Goal: Find specific page/section: Find specific page/section

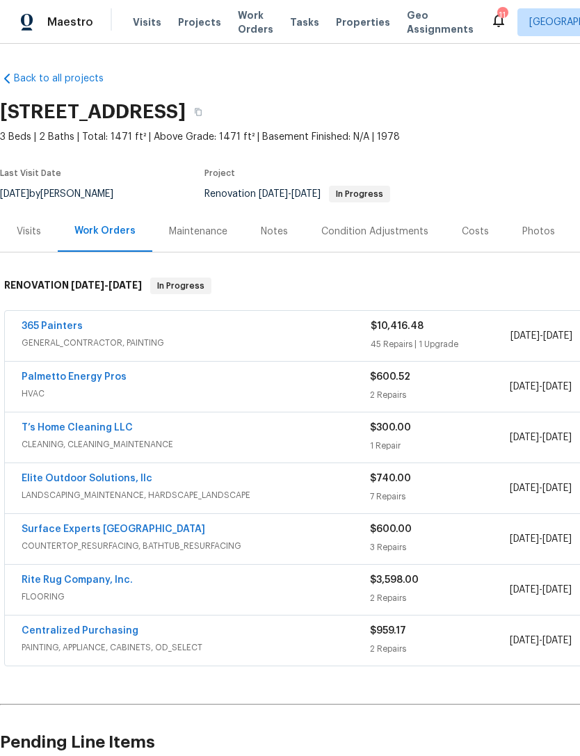
click at [354, 22] on span "Properties" at bounding box center [363, 22] width 54 height 14
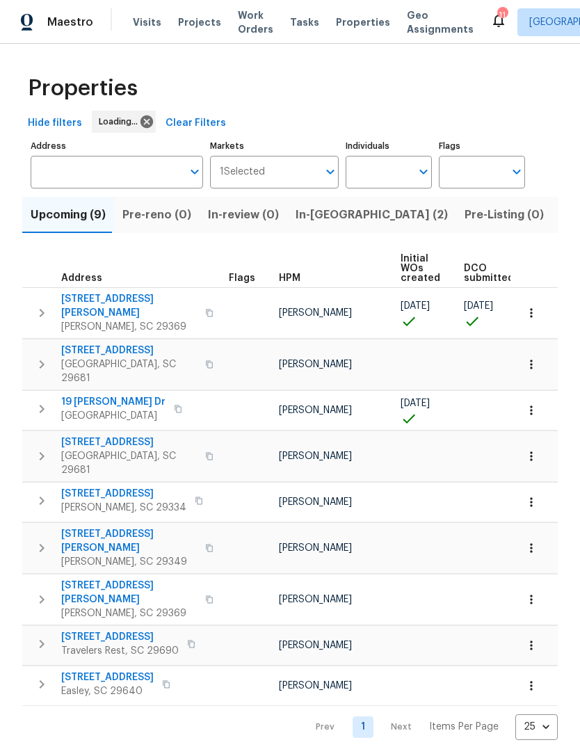
click at [316, 218] on span "In-[GEOGRAPHIC_DATA] (2)" at bounding box center [372, 214] width 152 height 19
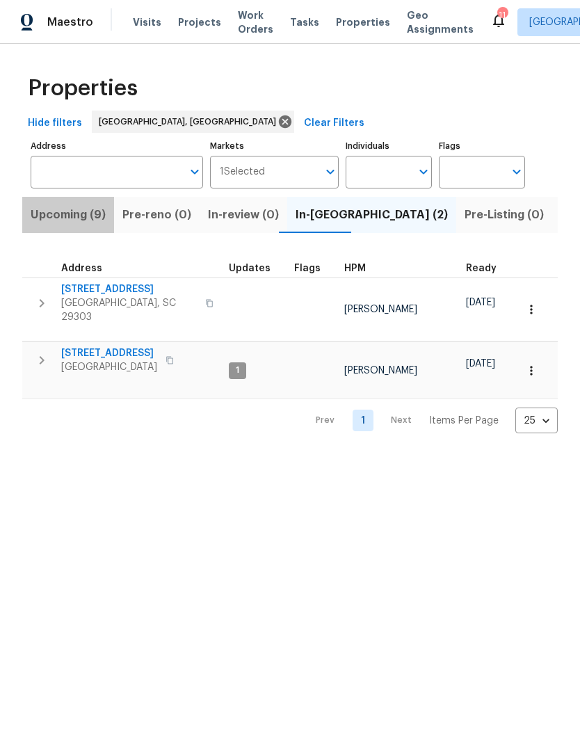
click at [86, 216] on span "Upcoming (9)" at bounding box center [68, 214] width 75 height 19
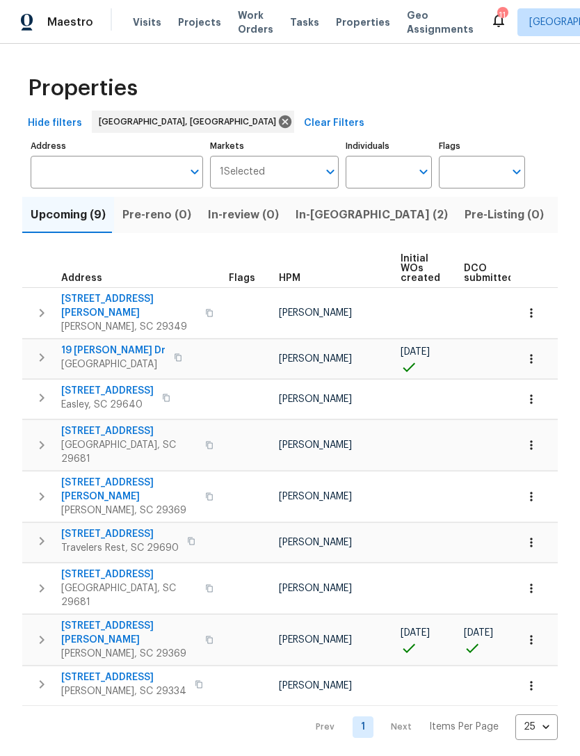
click at [106, 619] on span "221 Angel Rose Dr" at bounding box center [129, 633] width 136 height 28
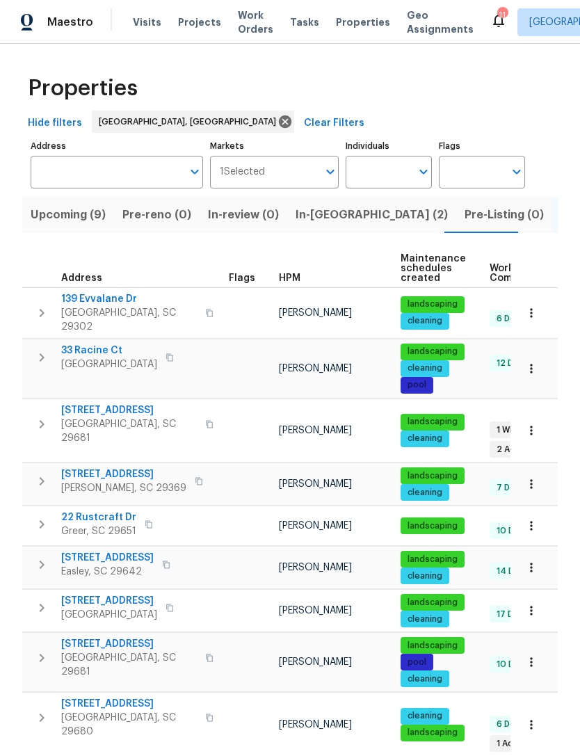
click at [63, 206] on span "Upcoming (9)" at bounding box center [68, 214] width 75 height 19
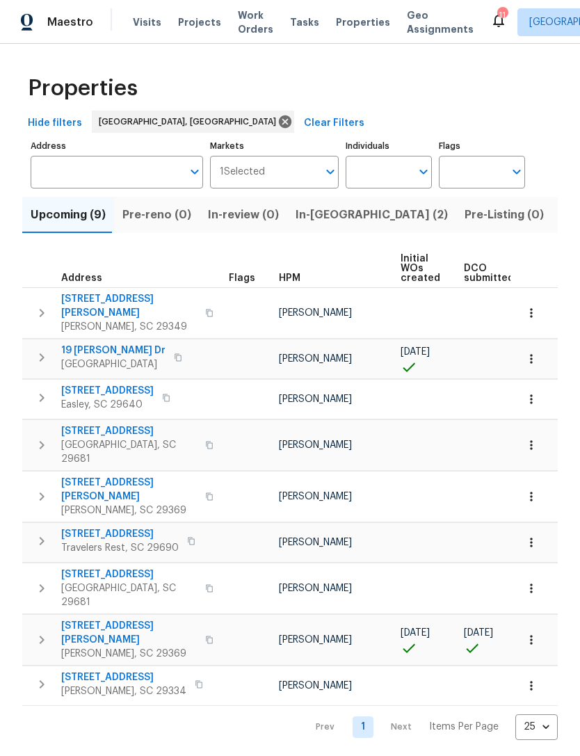
click at [104, 619] on span "[STREET_ADDRESS][PERSON_NAME]" at bounding box center [129, 633] width 136 height 28
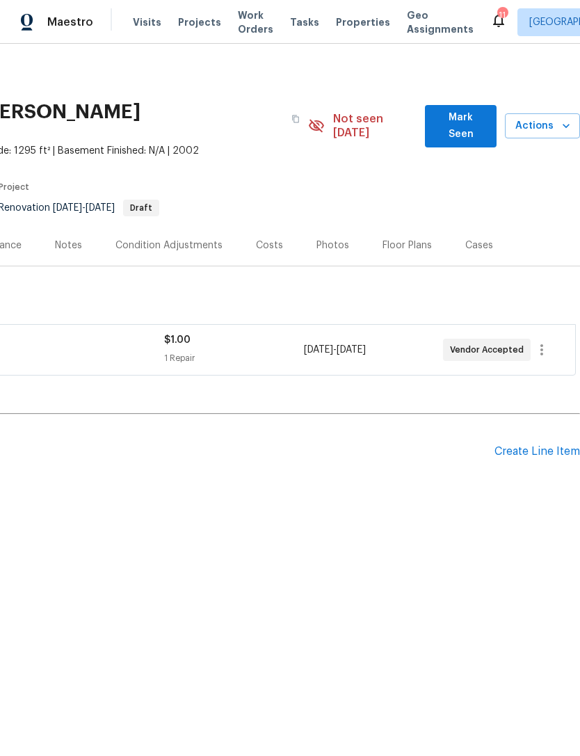
scroll to position [0, 206]
click at [456, 122] on span "Mark Seen" at bounding box center [460, 126] width 49 height 34
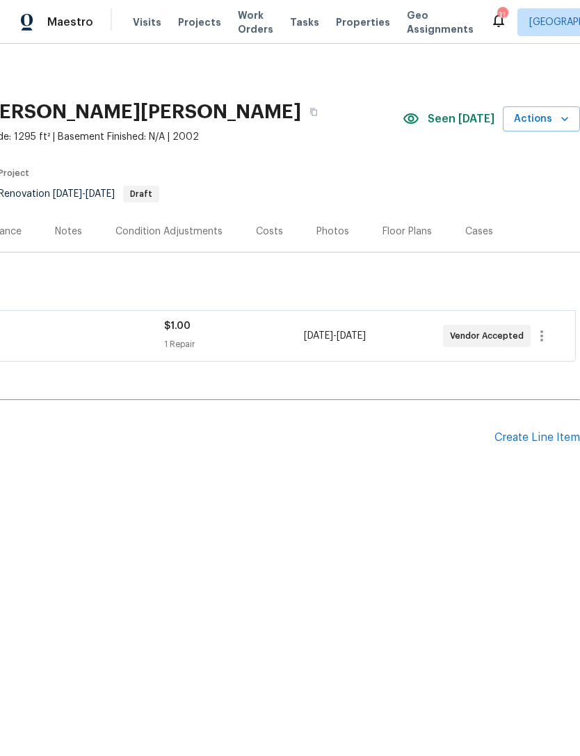
click at [405, 227] on div "Floor Plans" at bounding box center [407, 232] width 49 height 14
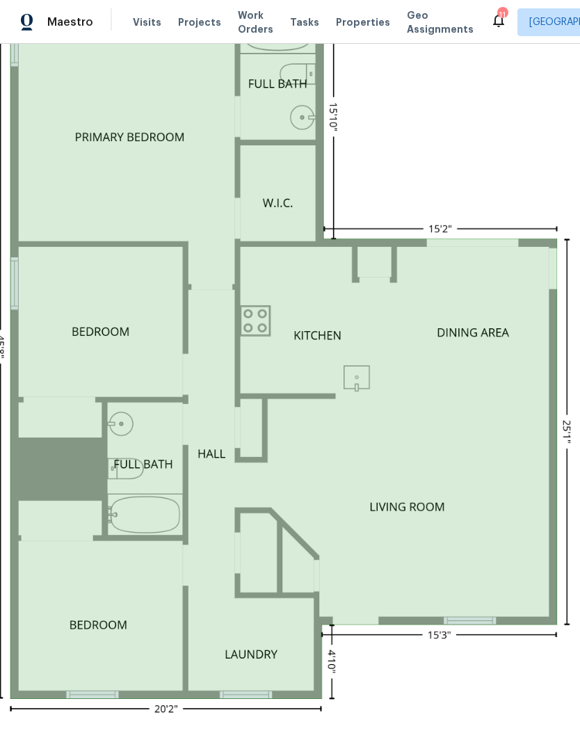
scroll to position [383, 119]
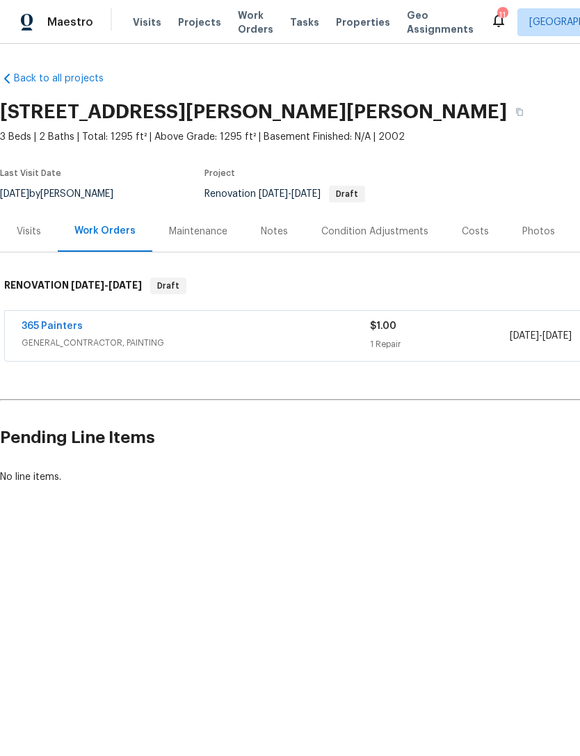
click at [209, 234] on div "Maintenance" at bounding box center [198, 232] width 58 height 14
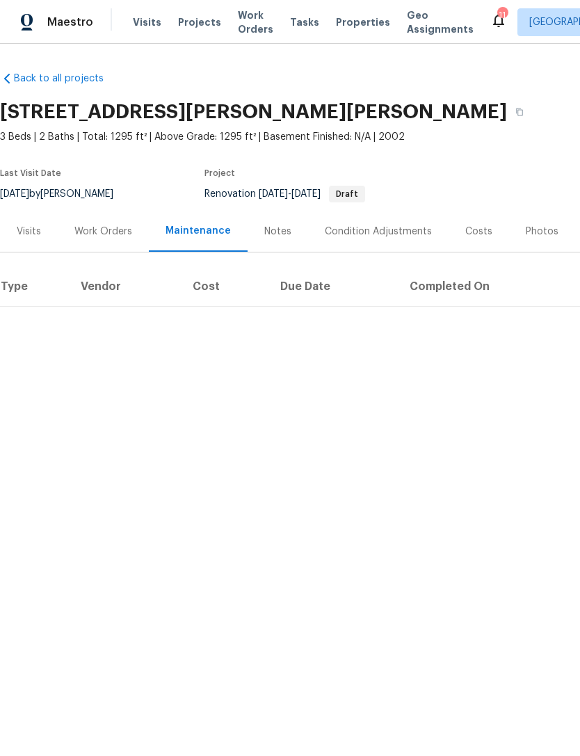
click at [281, 239] on div "Notes" at bounding box center [278, 231] width 61 height 41
